Goal: Find specific page/section: Find specific page/section

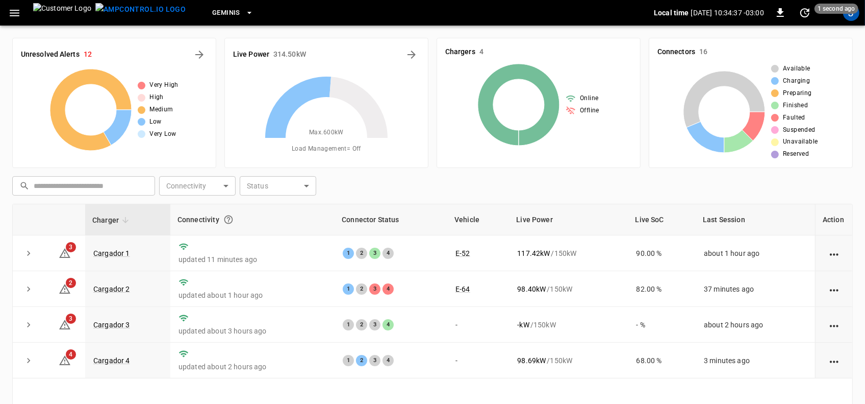
scroll to position [64, 0]
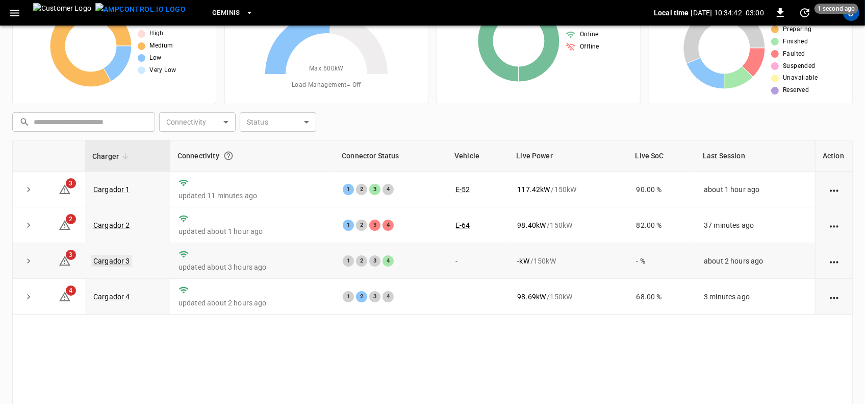
click at [98, 261] on link "Cargador 3" at bounding box center [111, 261] width 41 height 12
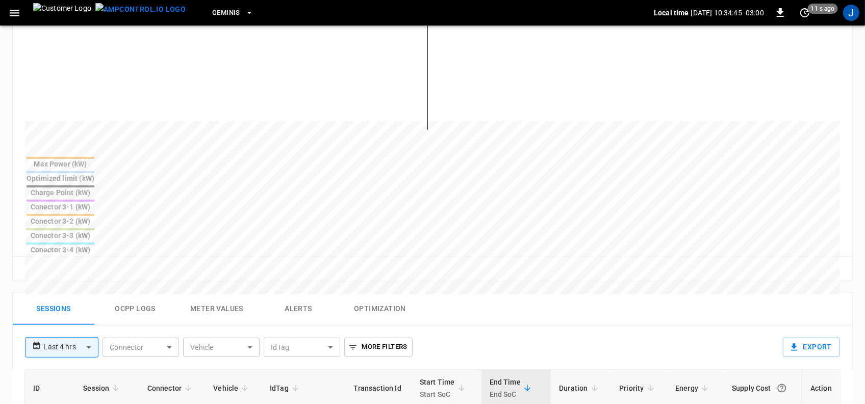
scroll to position [383, 0]
